Goal: Navigation & Orientation: Go to known website

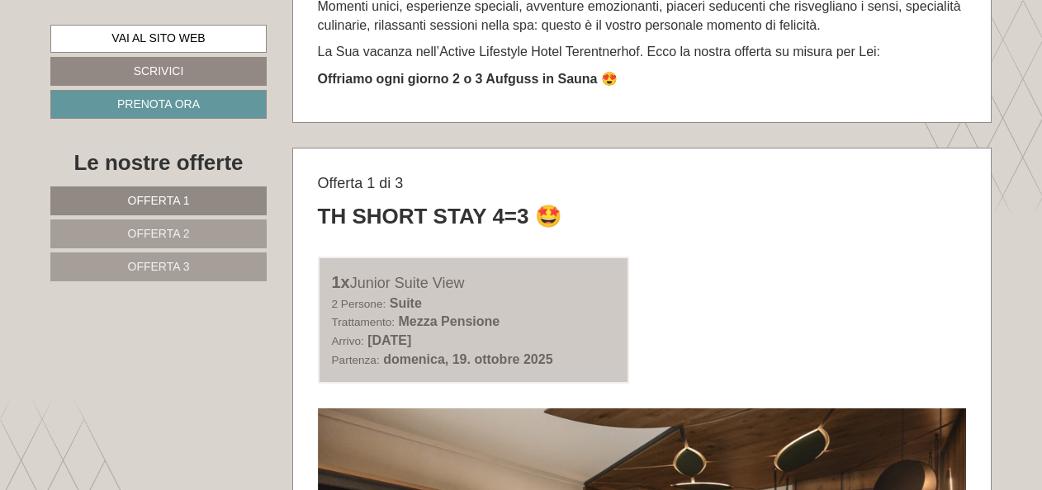
scroll to position [495, 0]
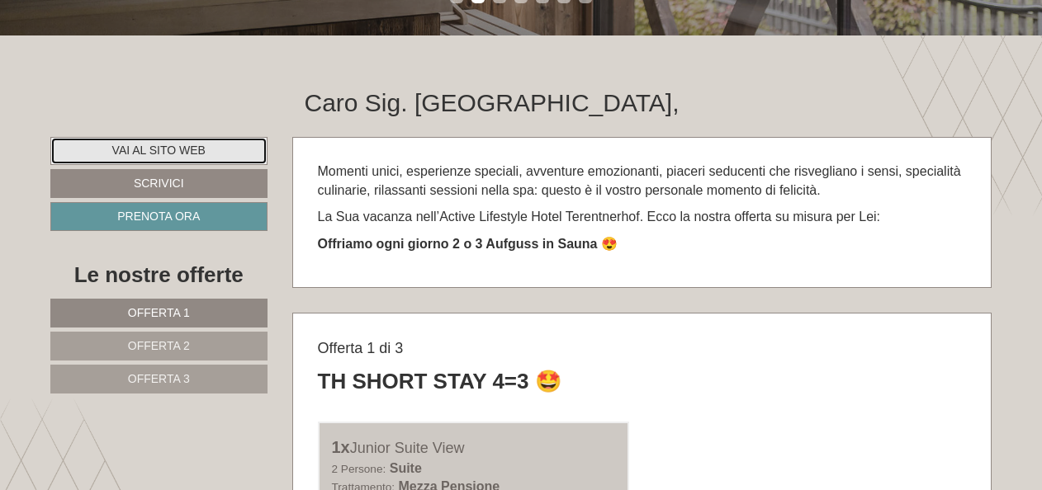
click at [154, 145] on link "Vai al sito web" at bounding box center [158, 151] width 217 height 28
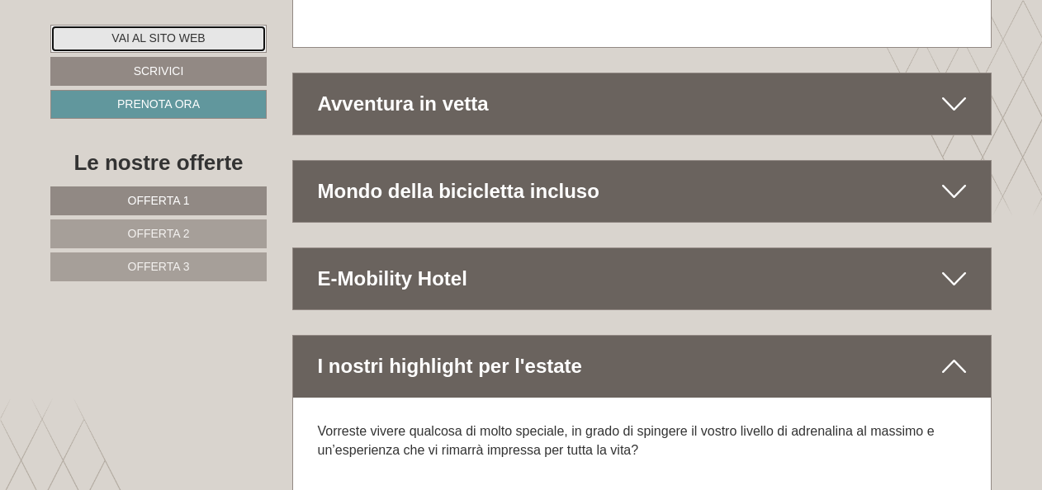
scroll to position [9367, 0]
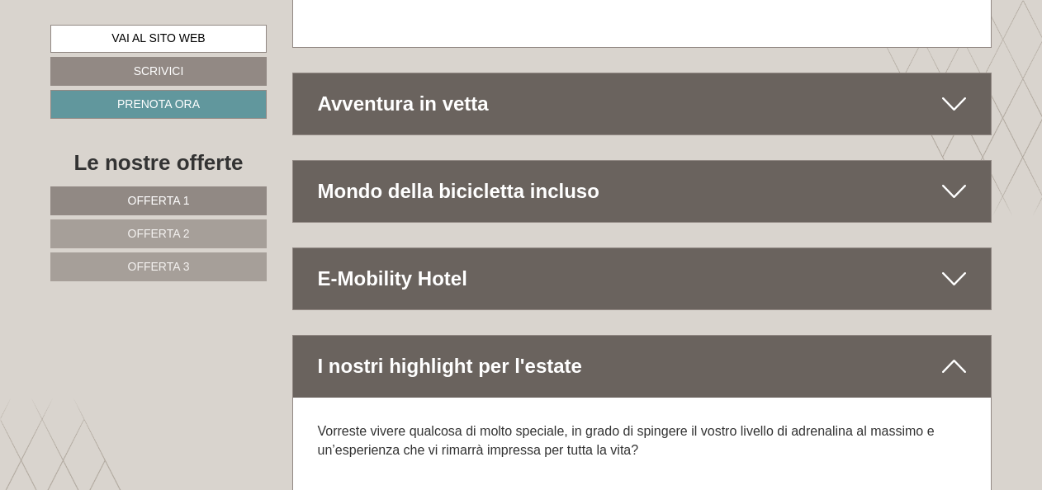
click at [531, 336] on div "I nostri highlight per l'estate" at bounding box center [642, 366] width 699 height 61
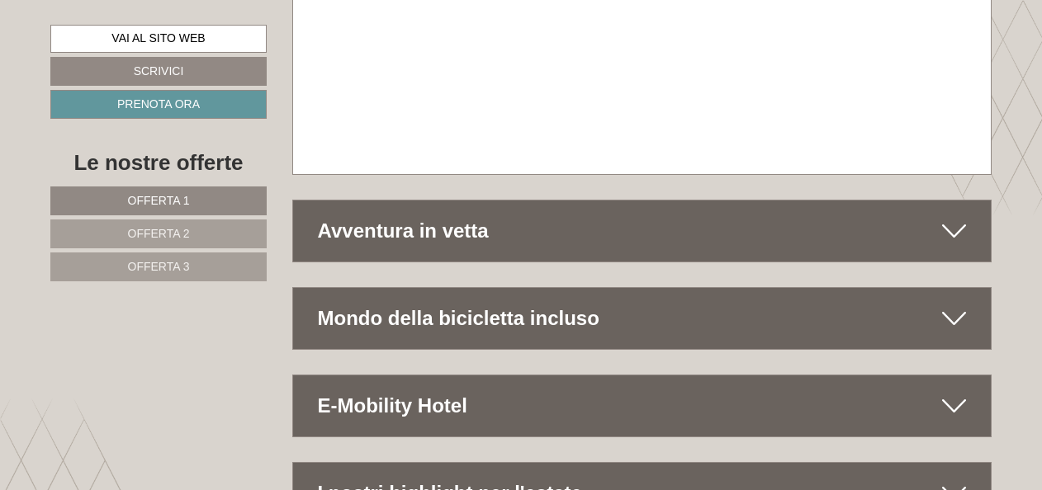
scroll to position [9202, 0]
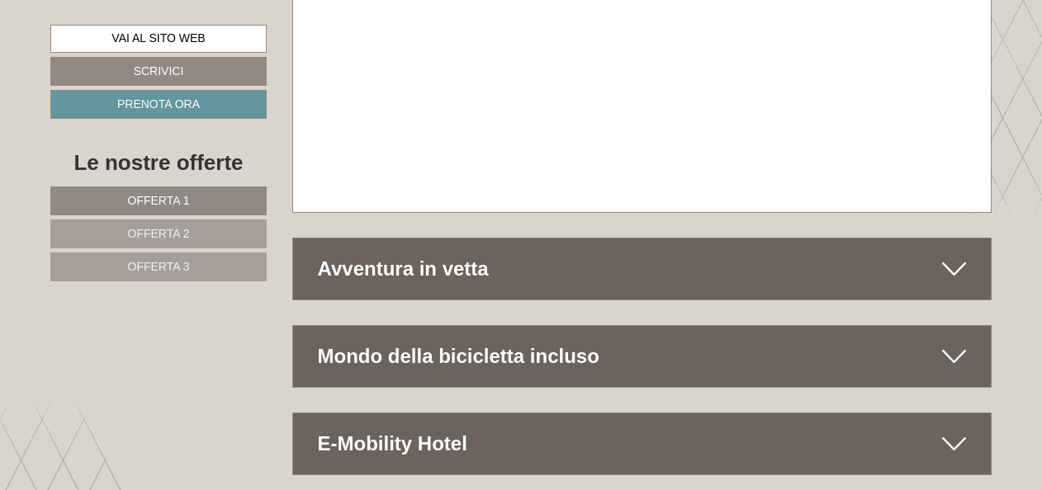
click at [464, 239] on div "Avventura in vetta" at bounding box center [642, 269] width 699 height 61
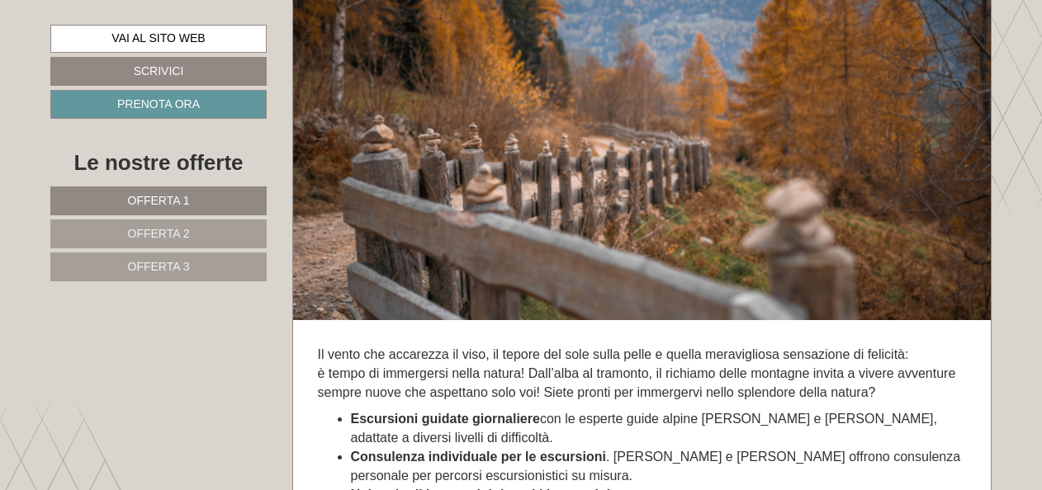
scroll to position [9367, 0]
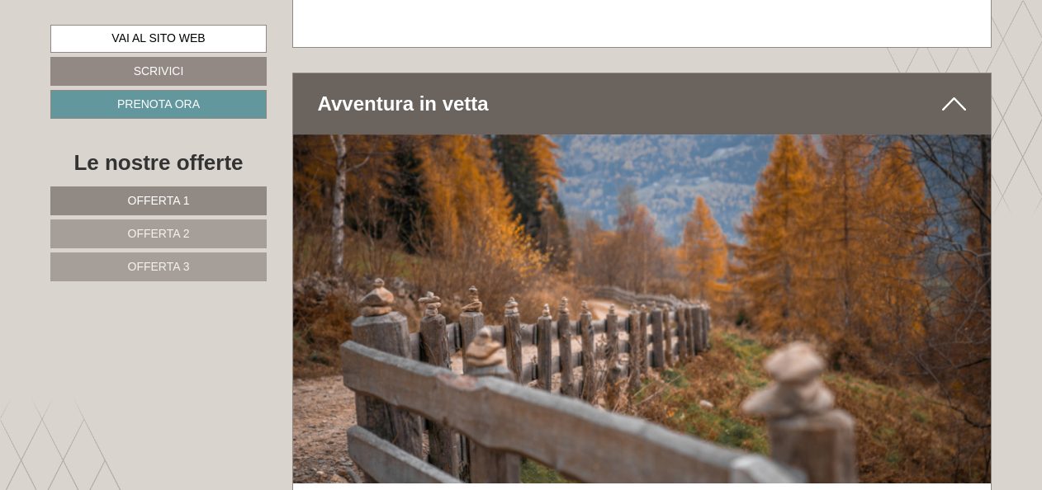
click at [963, 90] on icon at bounding box center [954, 104] width 24 height 28
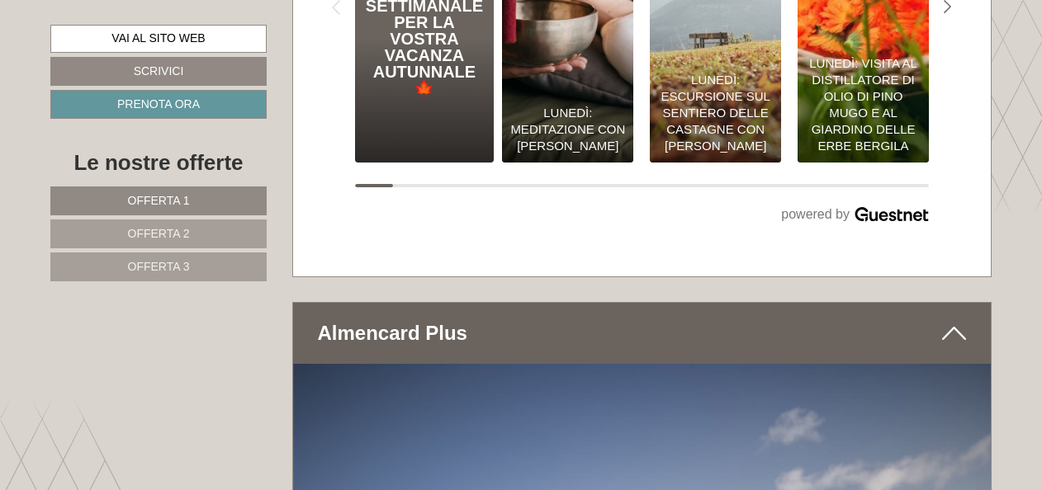
scroll to position [7881, 0]
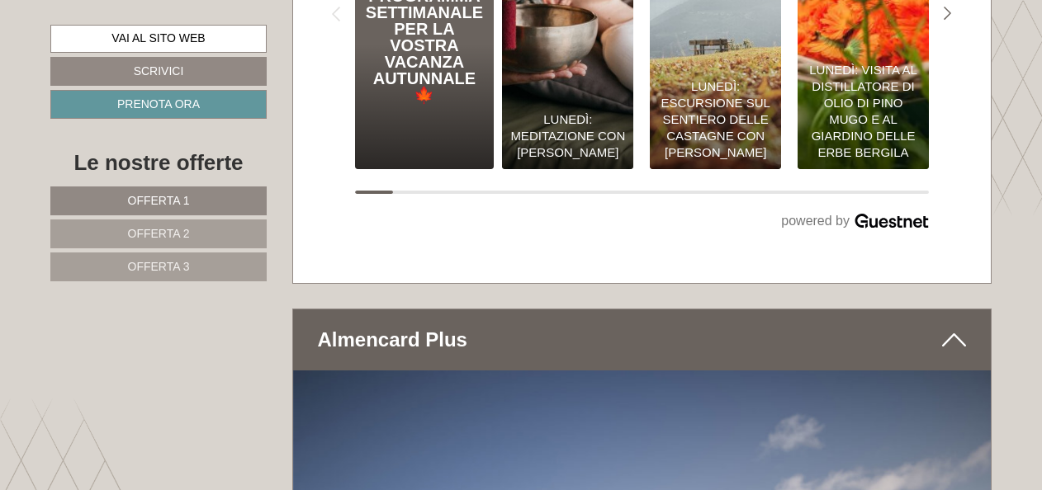
click at [962, 326] on icon at bounding box center [954, 340] width 24 height 28
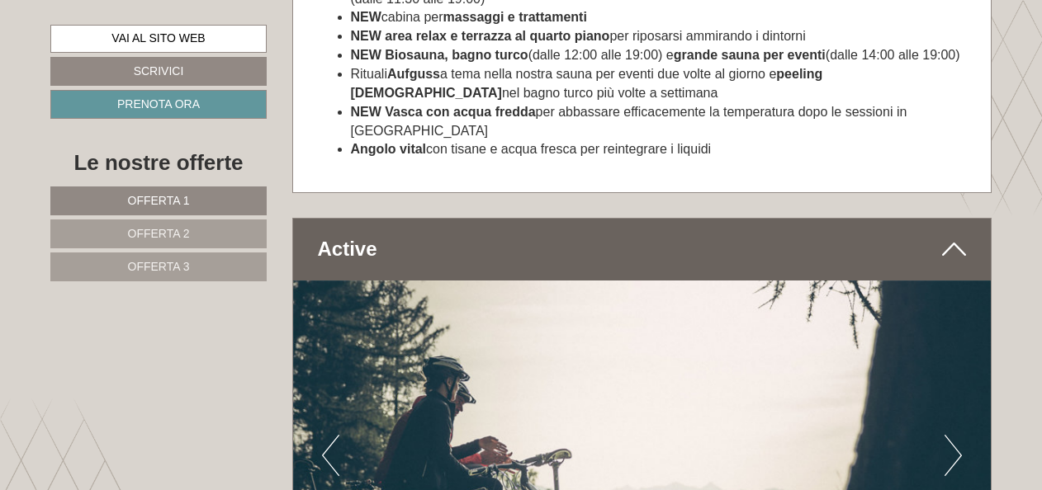
scroll to position [6890, 0]
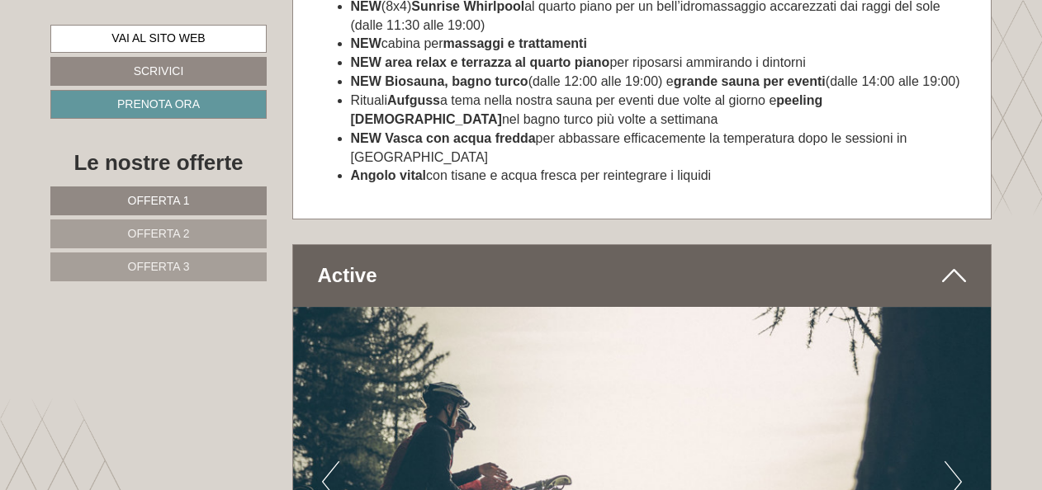
click at [954, 262] on icon at bounding box center [954, 276] width 24 height 28
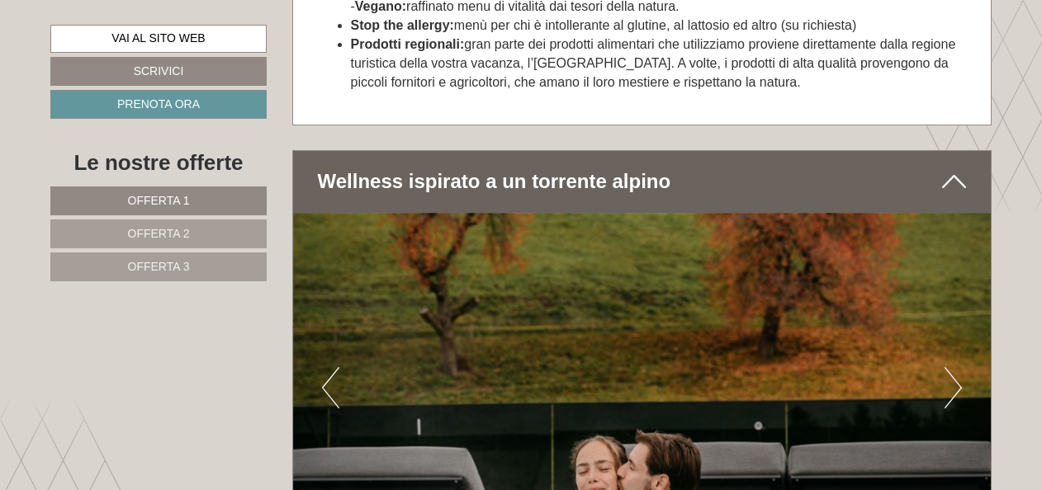
scroll to position [6147, 0]
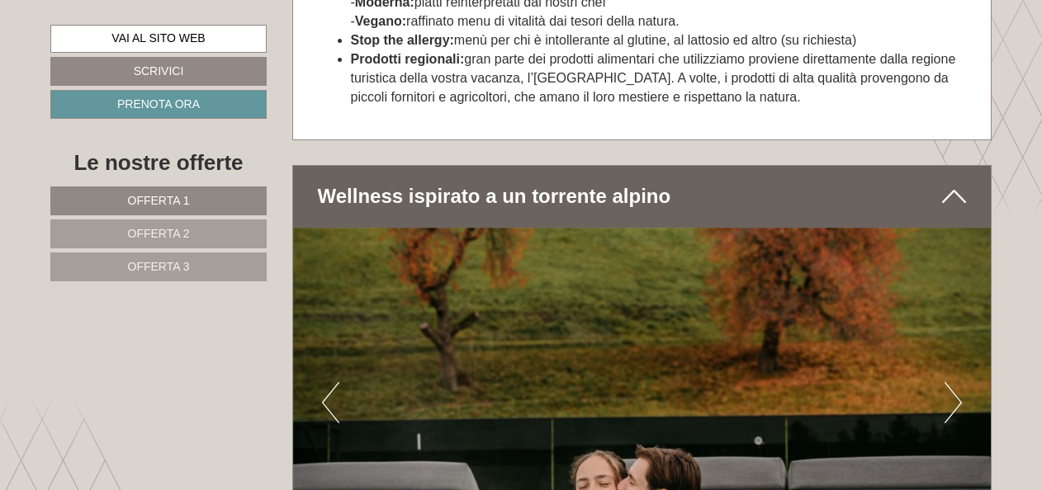
click at [958, 182] on icon at bounding box center [954, 196] width 24 height 28
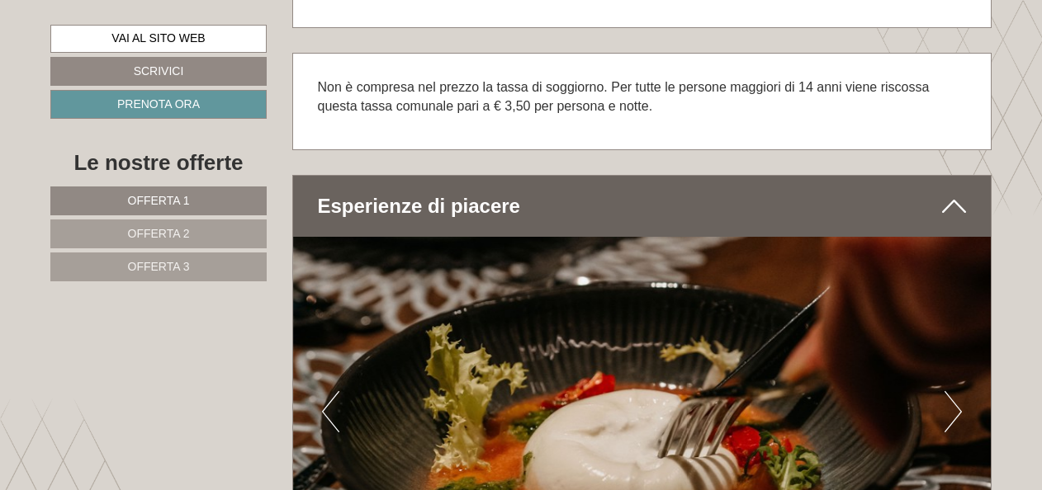
scroll to position [5238, 0]
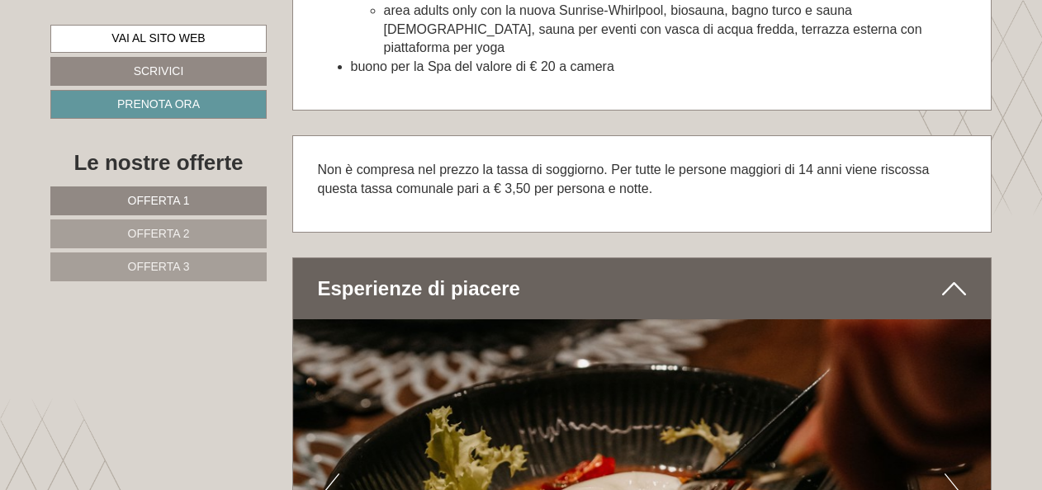
click at [956, 275] on icon at bounding box center [954, 289] width 24 height 28
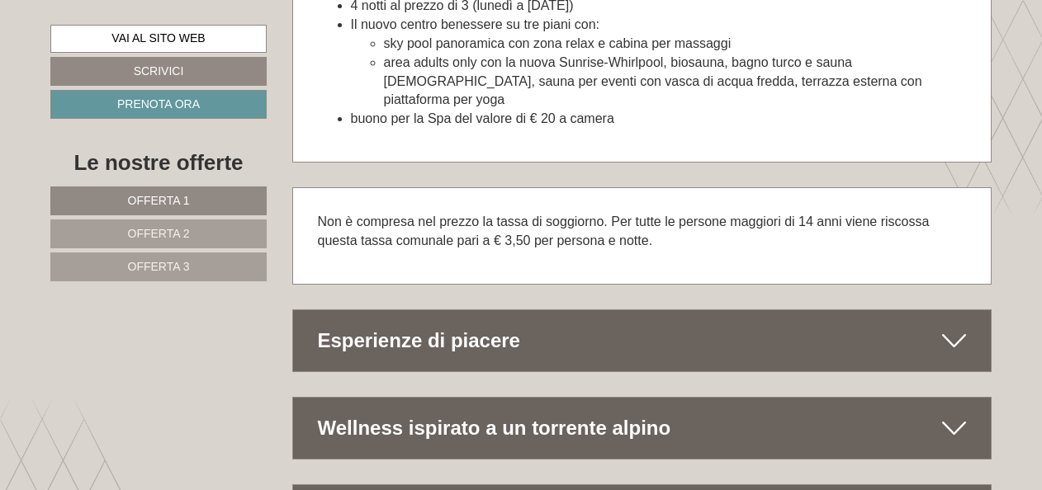
scroll to position [5202, 0]
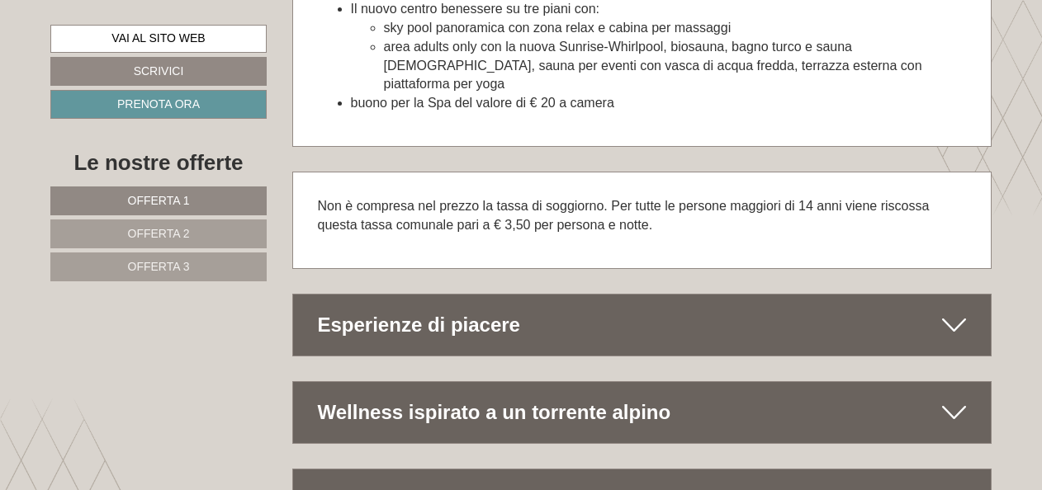
click at [958, 311] on icon at bounding box center [954, 325] width 24 height 28
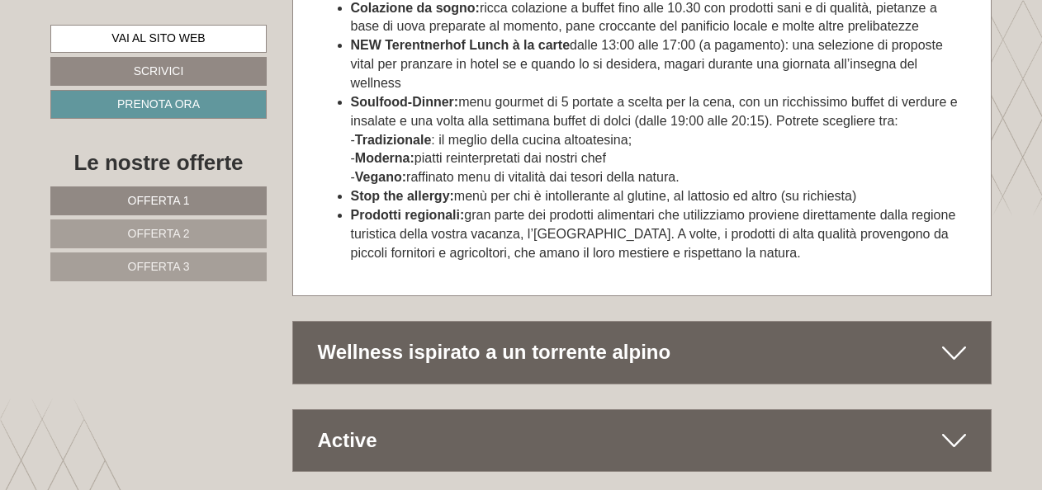
scroll to position [6028, 0]
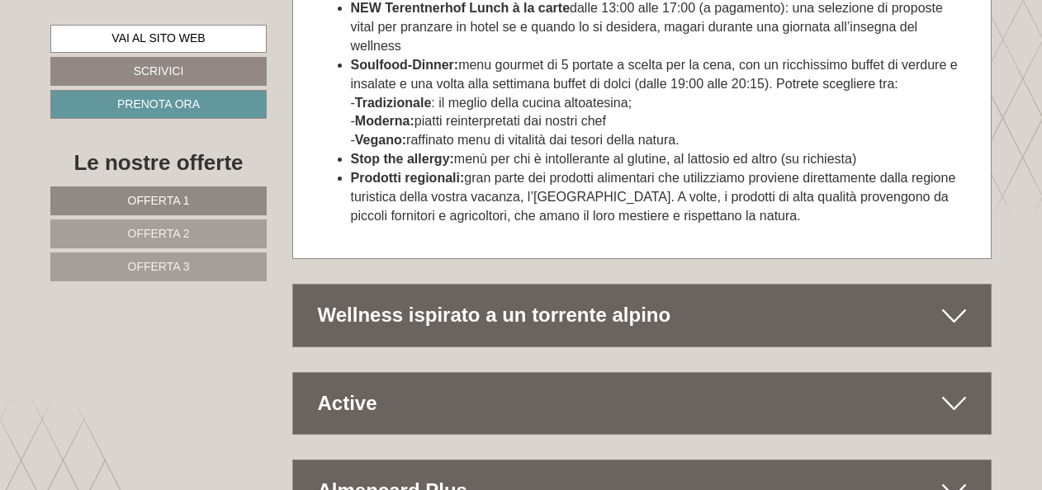
click at [961, 390] on icon at bounding box center [954, 404] width 24 height 28
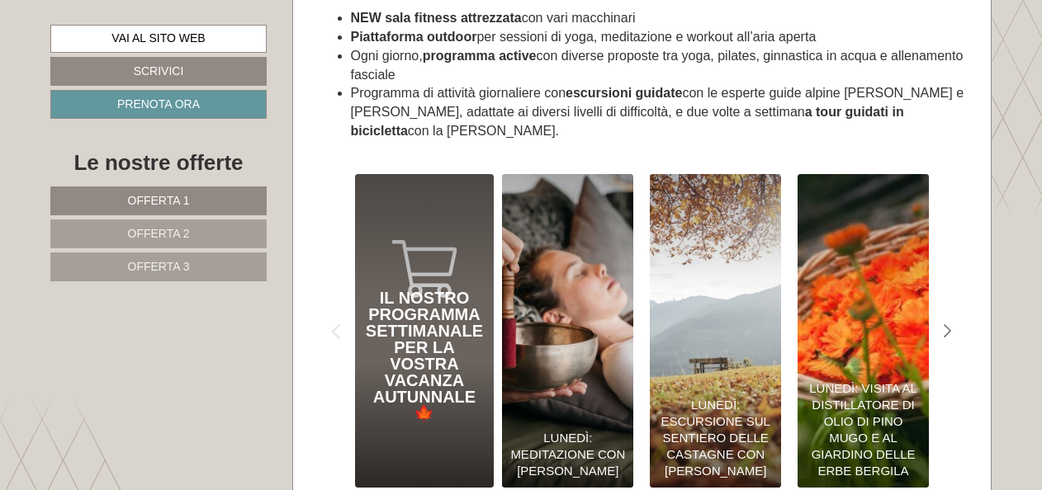
scroll to position [6854, 0]
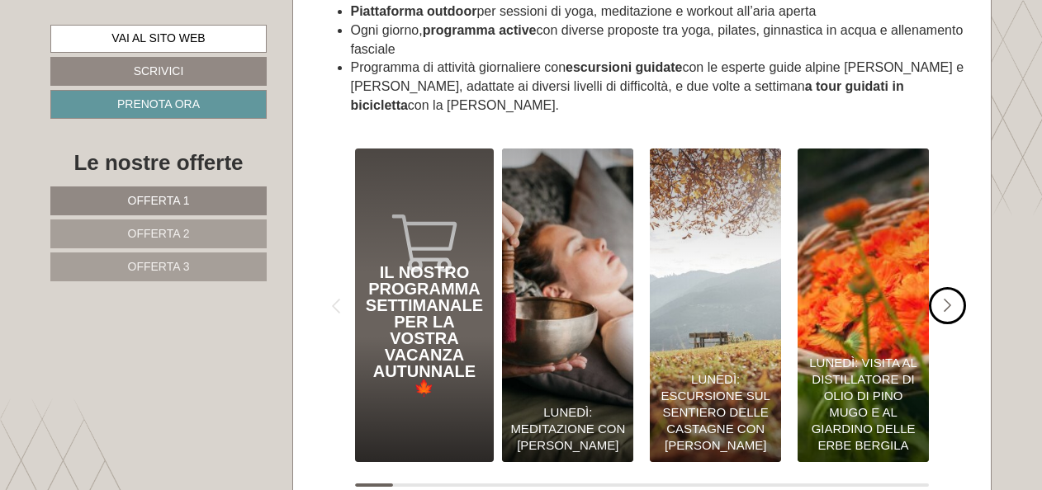
click at [950, 299] on icon "Next slide" at bounding box center [948, 306] width 8 height 15
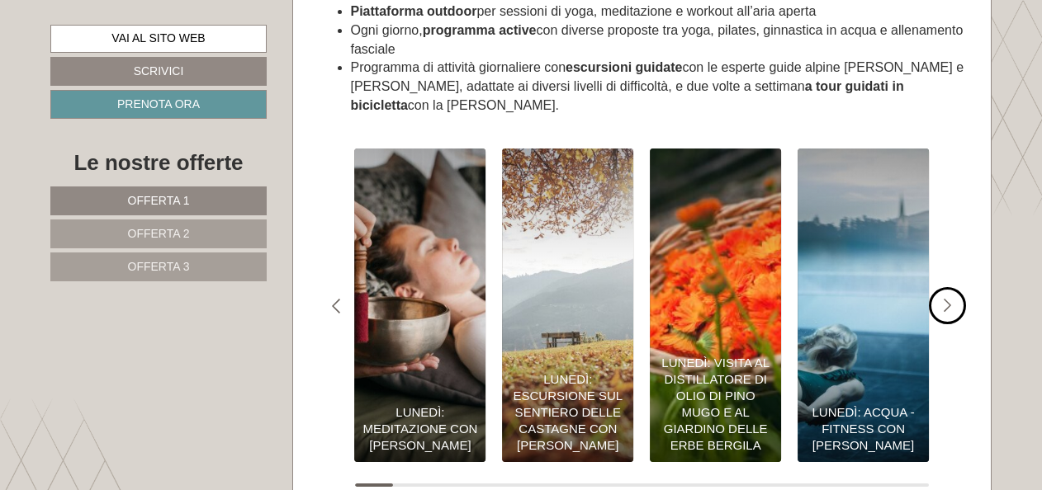
click at [950, 299] on icon "Next slide" at bounding box center [948, 306] width 8 height 15
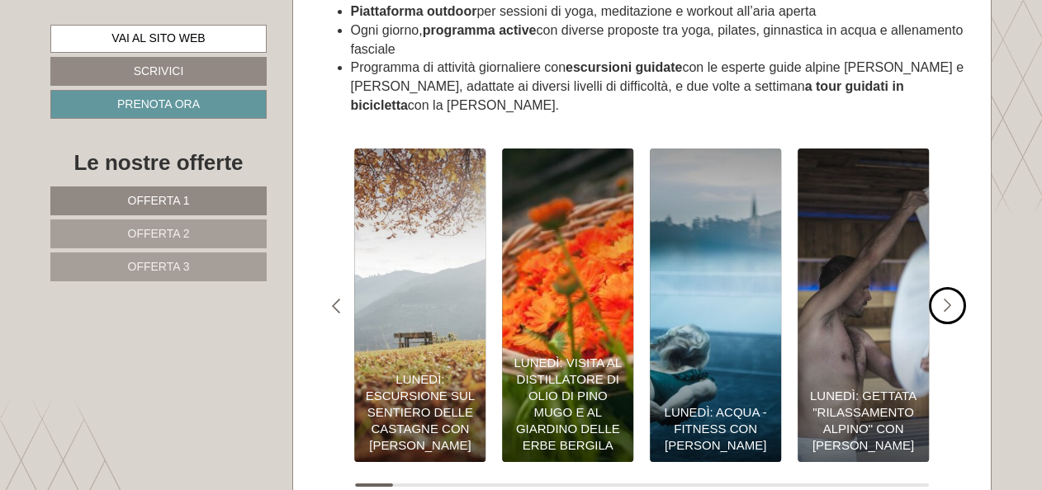
click at [950, 299] on icon "Next slide" at bounding box center [948, 306] width 8 height 15
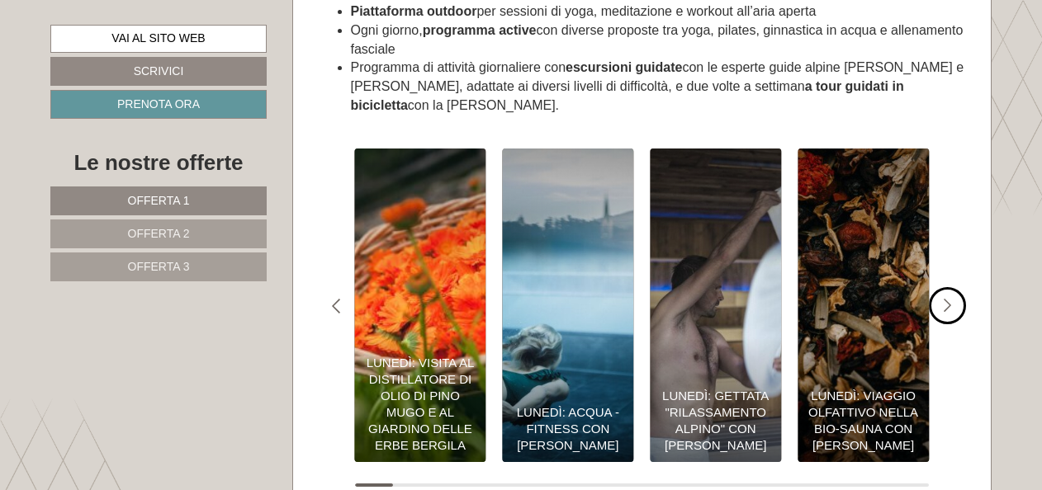
click at [951, 299] on icon "#gn-shop-3 .a-arrow { fill:#4a8f1b; }" at bounding box center [948, 306] width 8 height 15
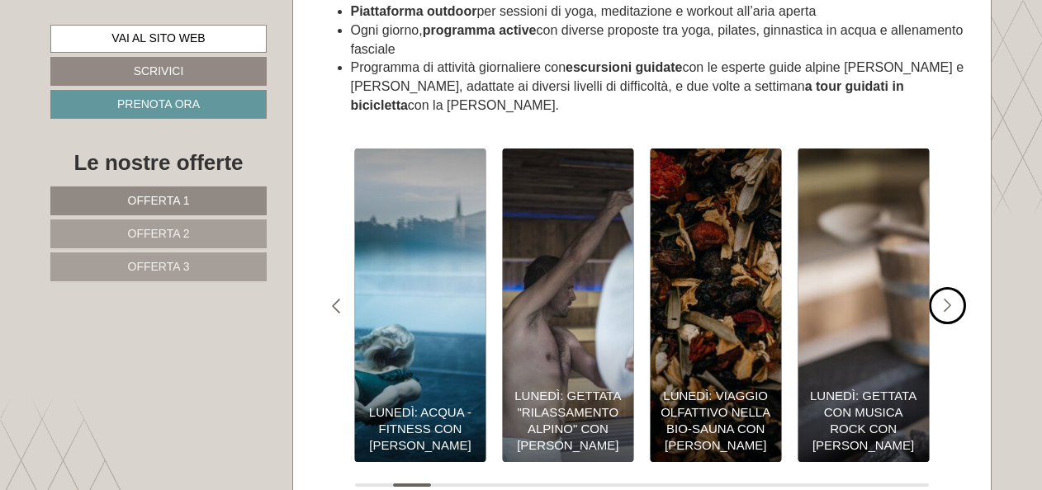
click at [951, 299] on icon "#gn-shop-3 .a-arrow { fill:#4a8f1b; }" at bounding box center [948, 306] width 8 height 15
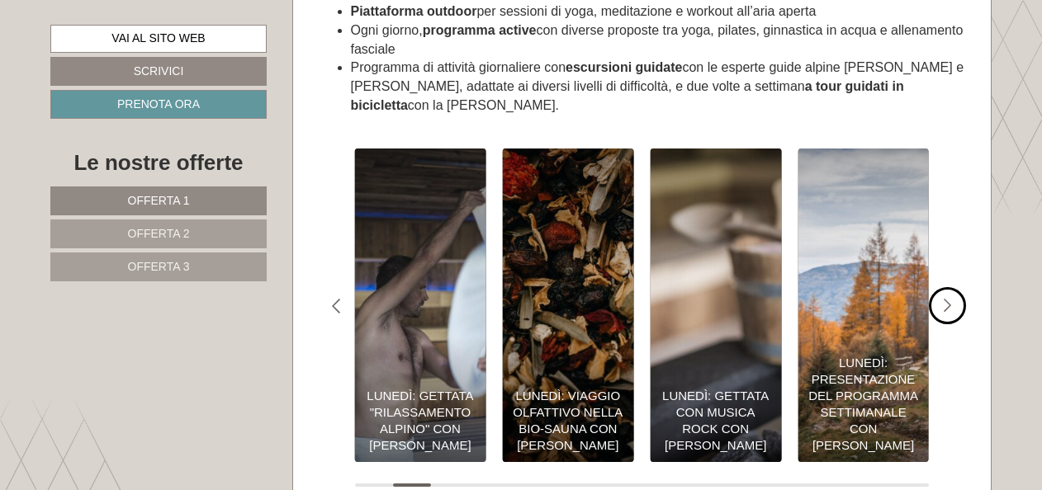
click at [951, 299] on icon "#gn-shop-3 .a-arrow { fill:#4a8f1b; }" at bounding box center [948, 306] width 8 height 15
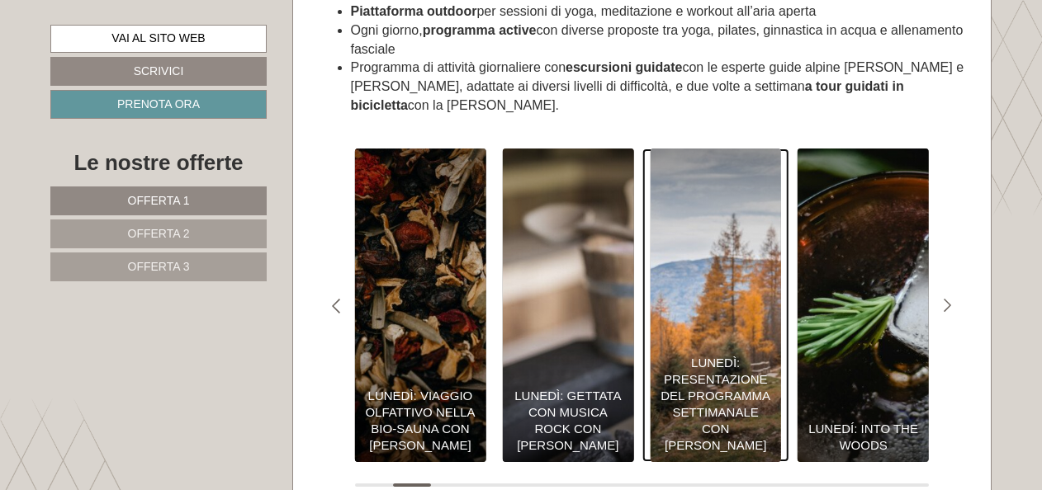
click at [723, 385] on div "Lunedì: Presentazione del programma settimanale con [PERSON_NAME]" at bounding box center [715, 404] width 115 height 99
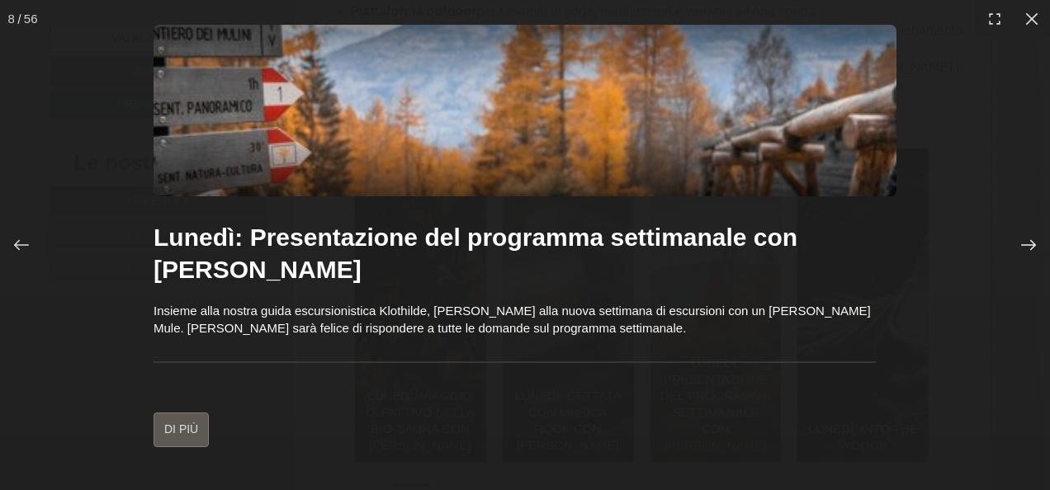
click at [1026, 243] on icon at bounding box center [1029, 245] width 17 height 17
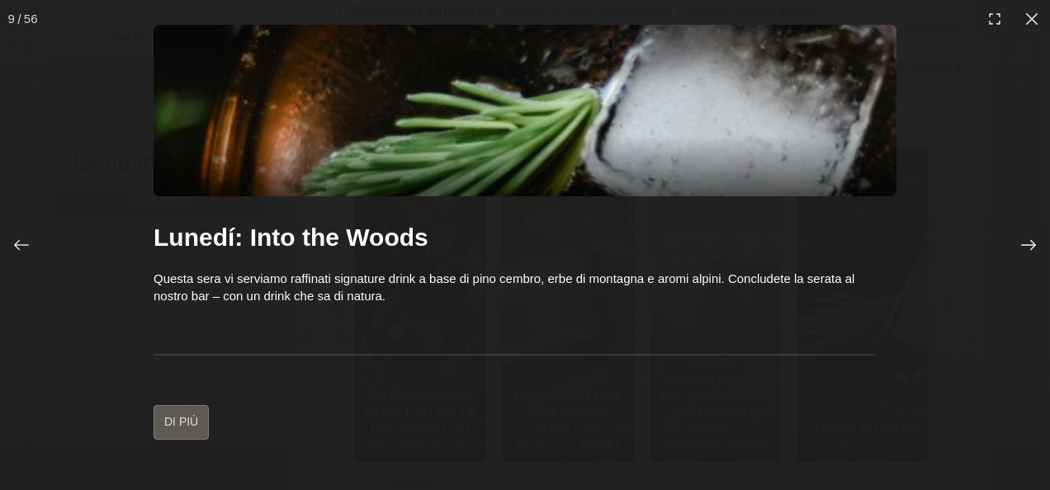
click at [1027, 241] on icon at bounding box center [1029, 245] width 17 height 17
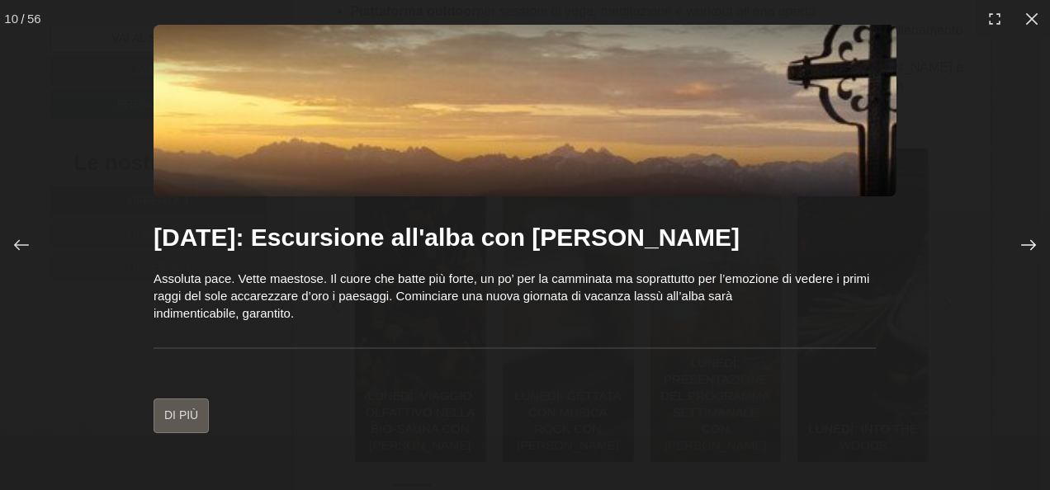
click at [1027, 241] on icon at bounding box center [1029, 245] width 17 height 17
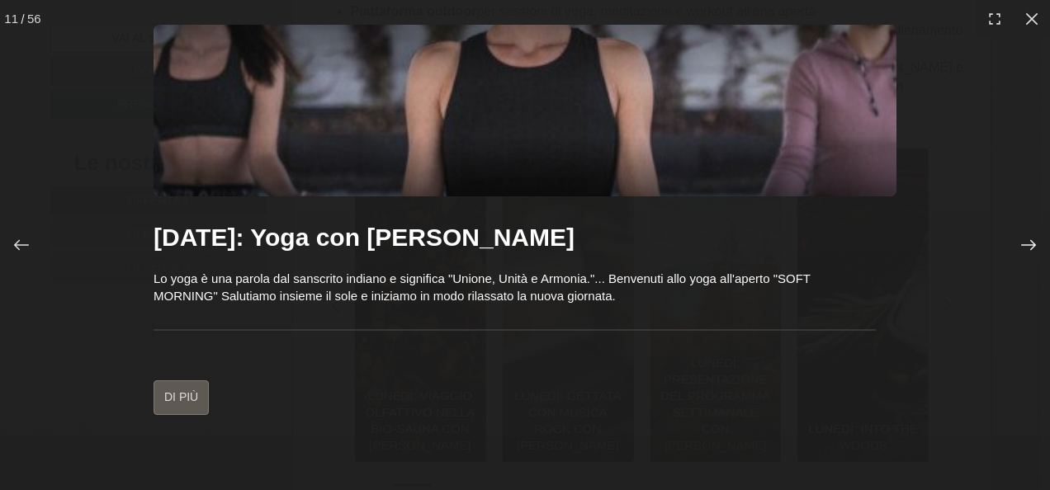
click at [1027, 241] on icon at bounding box center [1029, 245] width 17 height 17
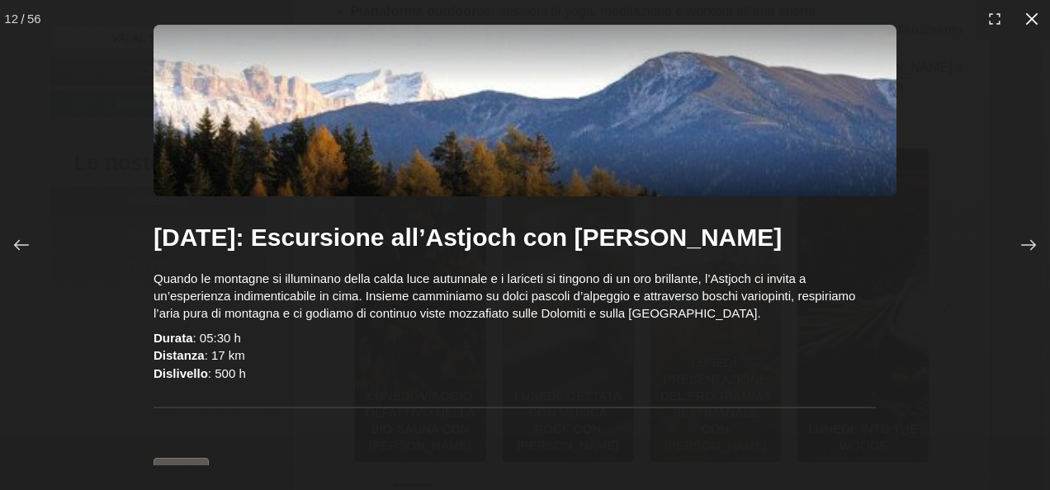
click at [1031, 18] on icon at bounding box center [1032, 18] width 12 height 12
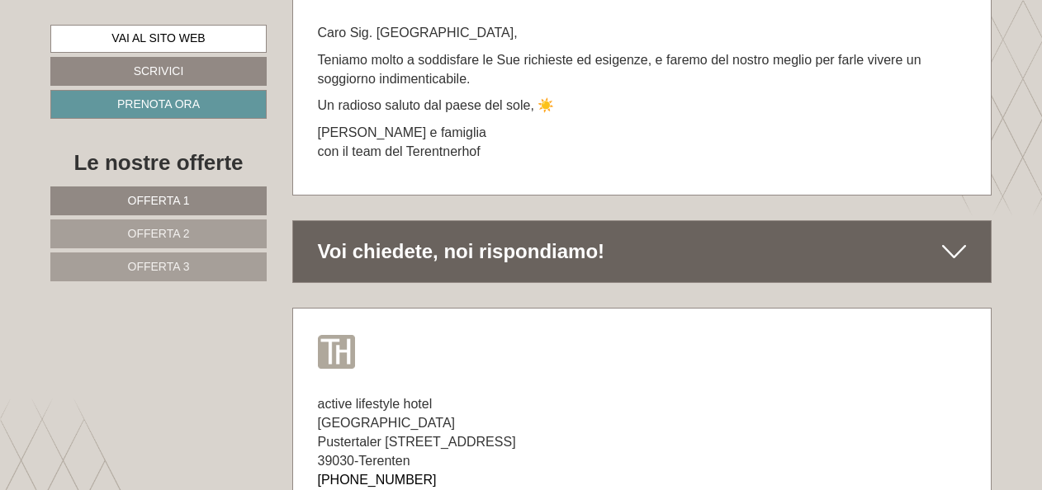
scroll to position [8835, 0]
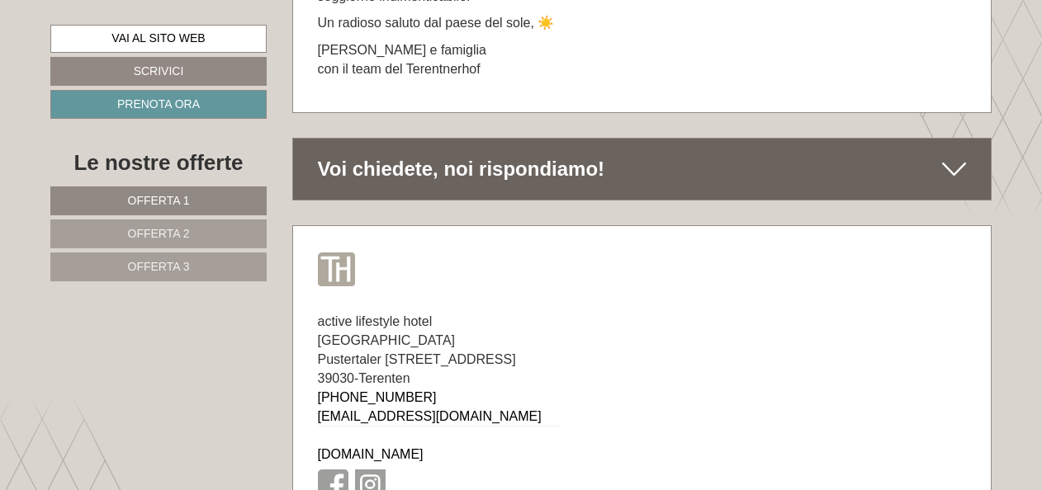
click at [954, 155] on icon at bounding box center [954, 169] width 24 height 28
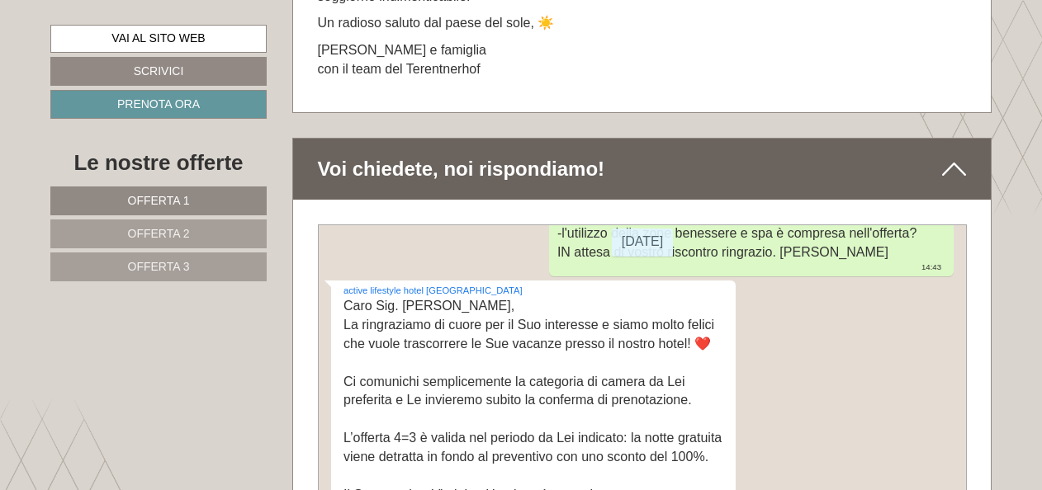
scroll to position [388, 0]
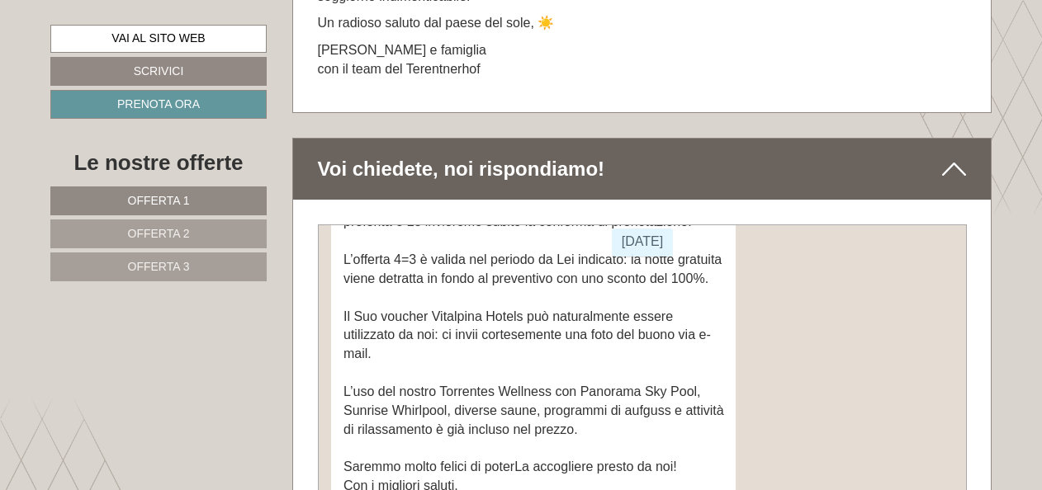
click at [955, 155] on icon at bounding box center [954, 169] width 24 height 28
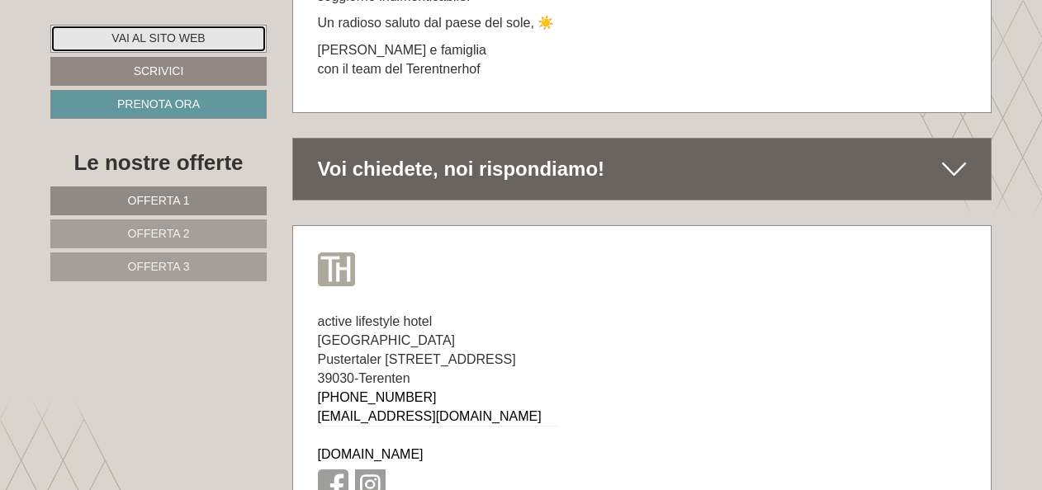
click at [180, 36] on link "Vai al sito web" at bounding box center [158, 39] width 216 height 28
